Goal: Information Seeking & Learning: Learn about a topic

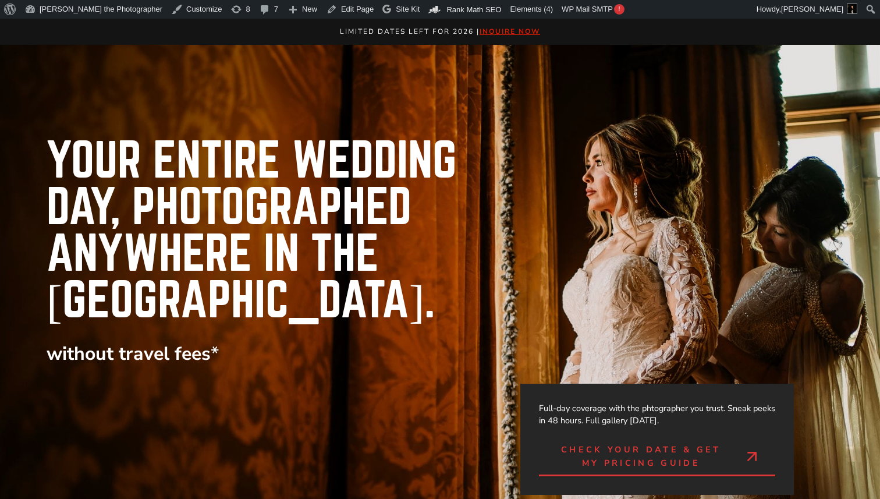
click at [73, 141] on h1 "Your entire Wedding Day, Photographed Anywhere in the us." at bounding box center [294, 231] width 495 height 186
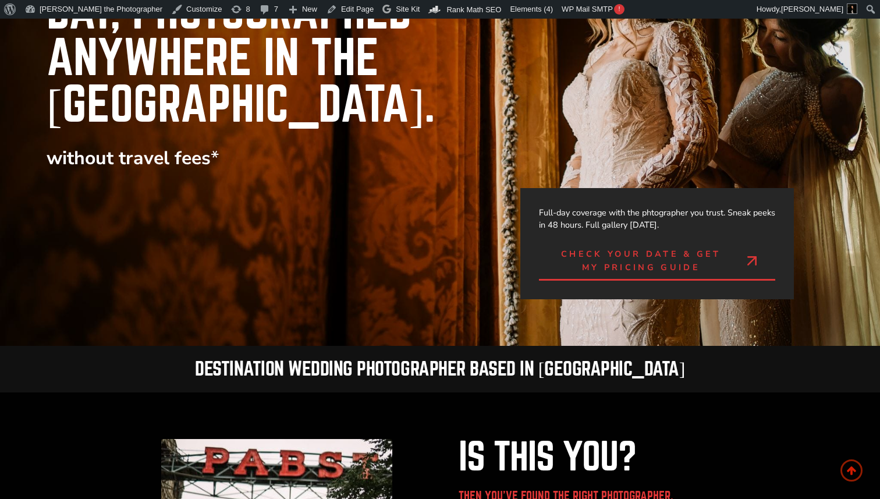
drag, startPoint x: 47, startPoint y: 134, endPoint x: 462, endPoint y: 498, distance: 552.0
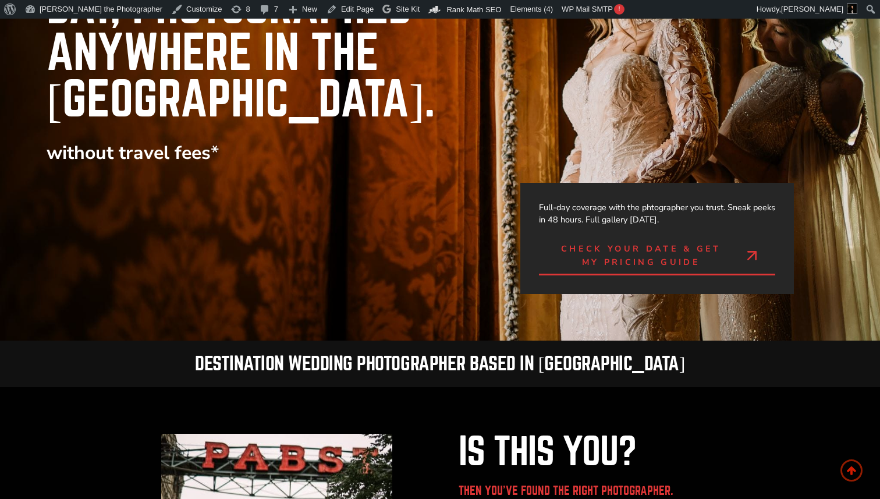
copy body "About WordPress About WordPress Get Involved WordPress.org Documentation Learn …"
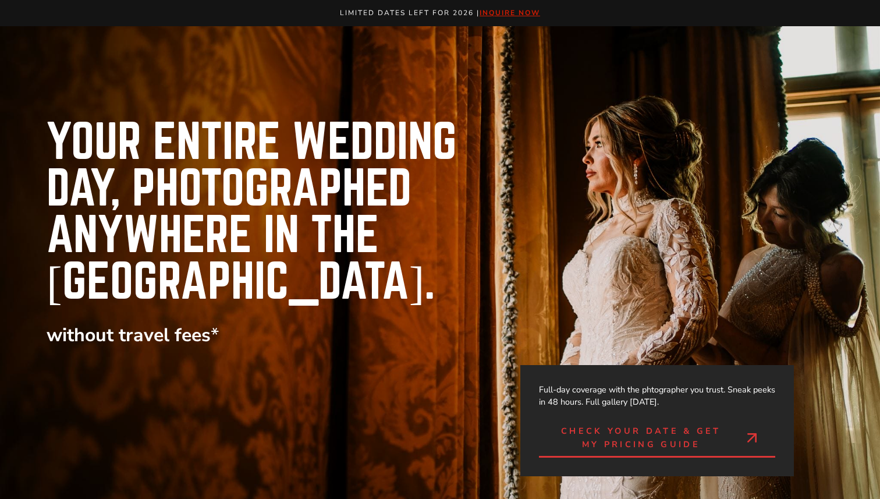
click at [293, 54] on div "Your entire Wedding Day, Photographed Anywhere in the us. without travel fees *…" at bounding box center [440, 274] width 880 height 497
